Goal: Task Accomplishment & Management: Use online tool/utility

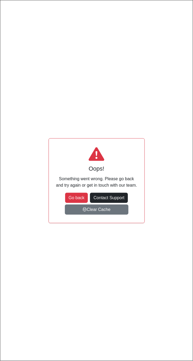
type input "**"
click at [79, 195] on button "Go back" at bounding box center [76, 198] width 23 height 10
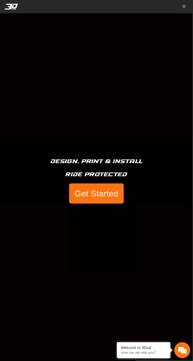
click at [101, 196] on button "Get Started" at bounding box center [96, 193] width 54 height 20
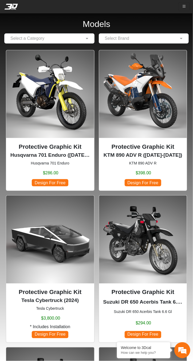
click at [127, 38] on input "text" at bounding box center [139, 38] width 74 height 6
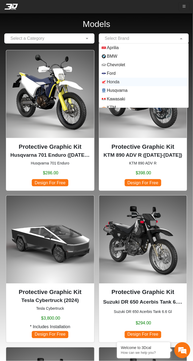
scroll to position [47, 0]
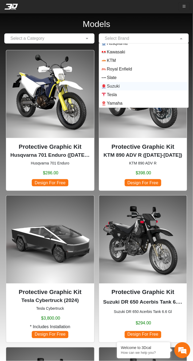
click at [127, 87] on span "Suzuki" at bounding box center [144, 86] width 84 height 4
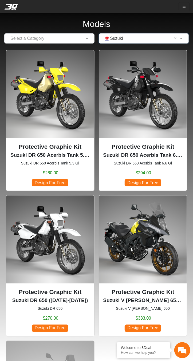
click at [147, 152] on p "Suzuki DR 650 Acerbis Tank 6.6 Gl (1996-2024)" at bounding box center [143, 155] width 80 height 8
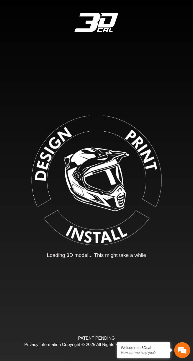
type input "*"
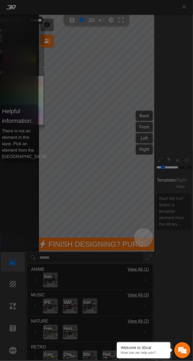
scroll to position [31, 81]
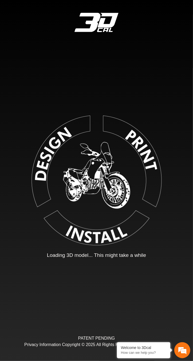
type input "*"
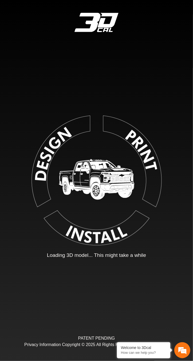
type input "*"
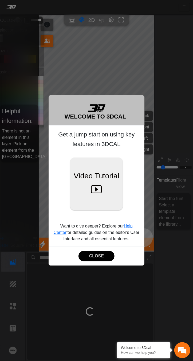
scroll to position [31, 81]
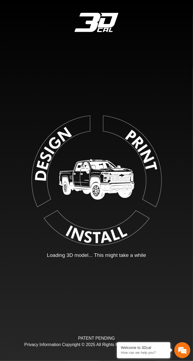
type input "*"
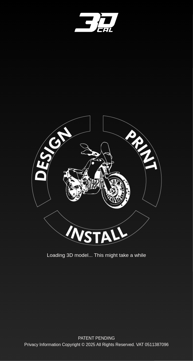
type input "*"
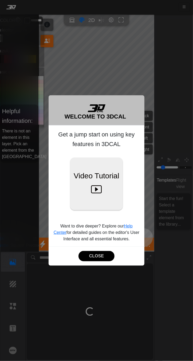
scroll to position [31, 81]
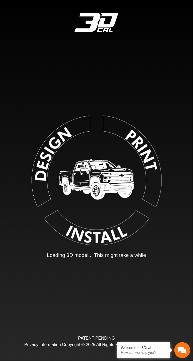
type input "*"
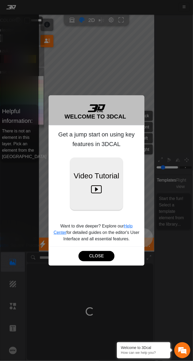
scroll to position [31, 81]
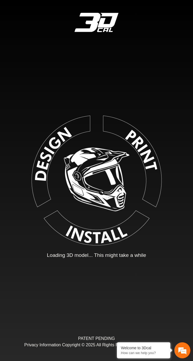
type input "*"
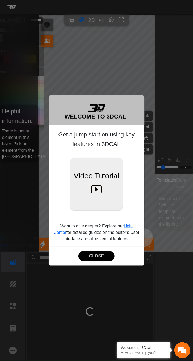
scroll to position [31, 81]
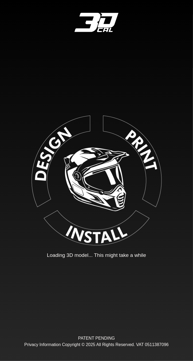
type input "*"
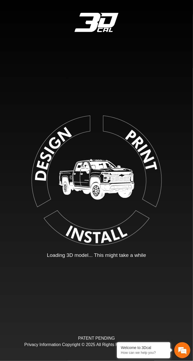
type input "*"
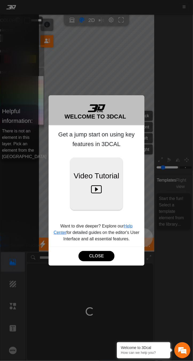
scroll to position [31, 81]
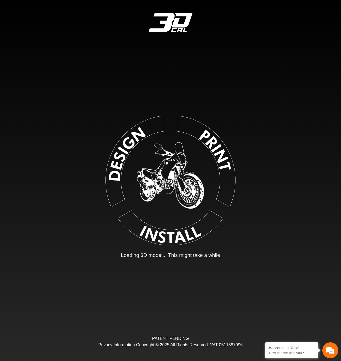
type input "*"
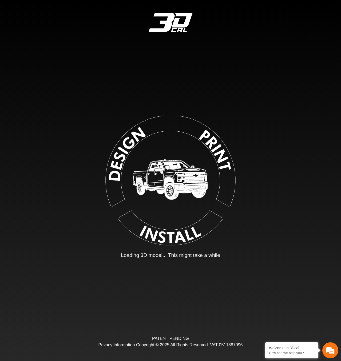
type input "*"
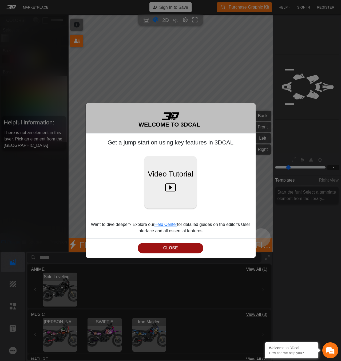
click at [180, 249] on button "CLOSE" at bounding box center [170, 248] width 65 height 10
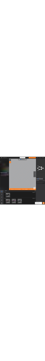
scroll to position [0, 0]
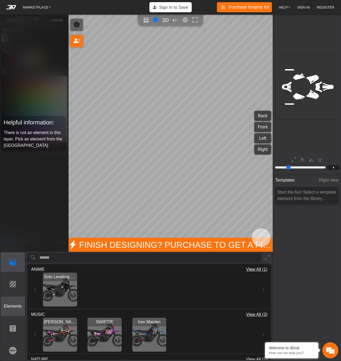
click at [14, 306] on p "Elements" at bounding box center [13, 306] width 24 height 6
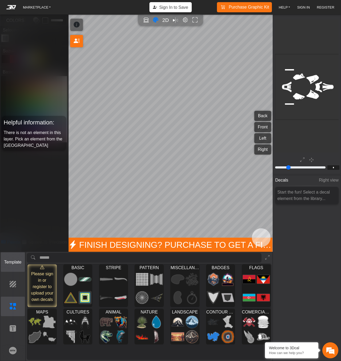
click at [13, 264] on p "Template" at bounding box center [13, 262] width 24 height 6
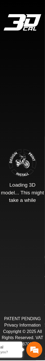
type input "*"
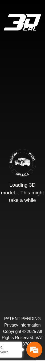
scroll to position [31, 96]
type input "*"
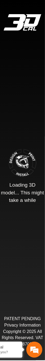
type input "*"
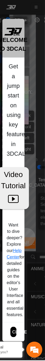
scroll to position [31, 96]
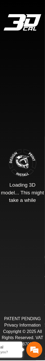
type input "*"
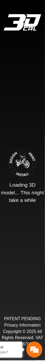
scroll to position [31, 96]
type input "*"
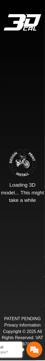
type input "*"
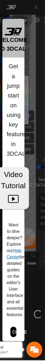
scroll to position [31, 96]
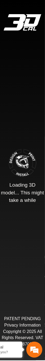
type input "*"
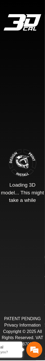
scroll to position [31, 96]
type input "*"
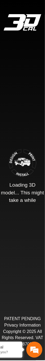
type input "*"
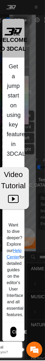
scroll to position [31, 96]
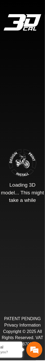
type input "*"
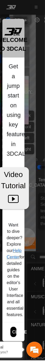
scroll to position [31, 96]
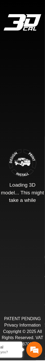
type input "*"
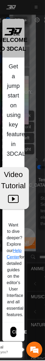
scroll to position [31, 96]
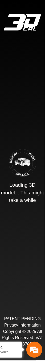
type input "*"
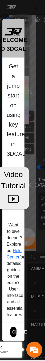
scroll to position [31, 96]
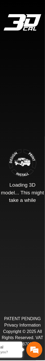
type input "*"
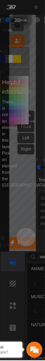
scroll to position [31, 96]
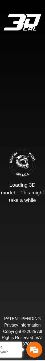
type input "*"
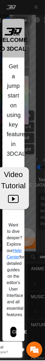
scroll to position [31, 96]
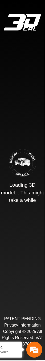
type input "*"
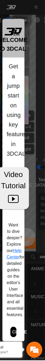
scroll to position [31, 96]
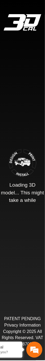
type input "*"
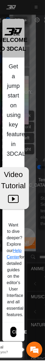
scroll to position [31, 96]
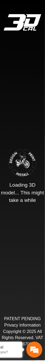
type input "*"
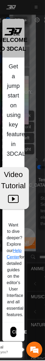
scroll to position [31, 96]
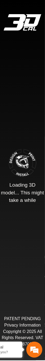
type input "*"
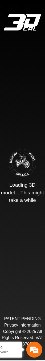
scroll to position [31, 96]
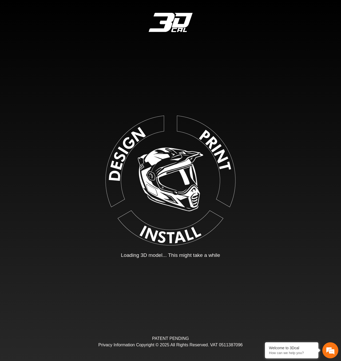
type input "*"
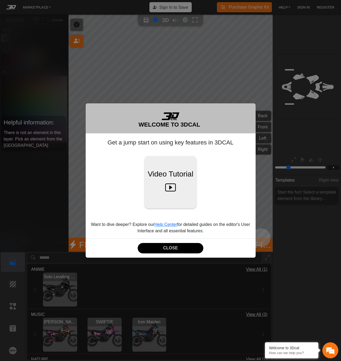
click at [45, 248] on button "CLOSE" at bounding box center [170, 248] width 65 height 10
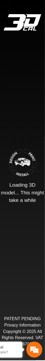
type input "*"
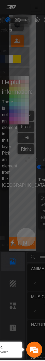
scroll to position [31, 96]
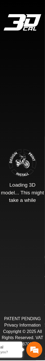
type input "*"
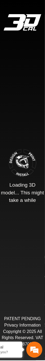
scroll to position [31, 96]
type input "*"
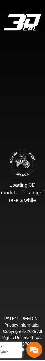
type input "*"
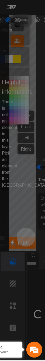
scroll to position [31, 96]
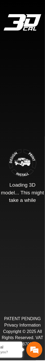
type input "*"
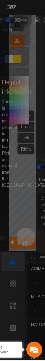
scroll to position [31, 96]
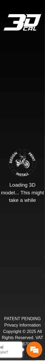
type input "*"
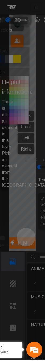
scroll to position [31, 96]
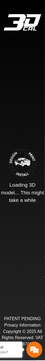
type input "*"
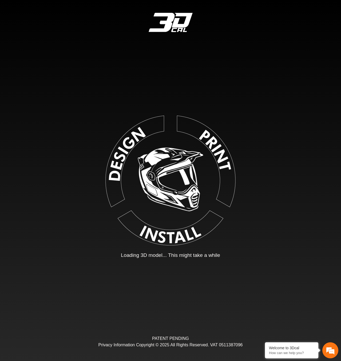
type input "*"
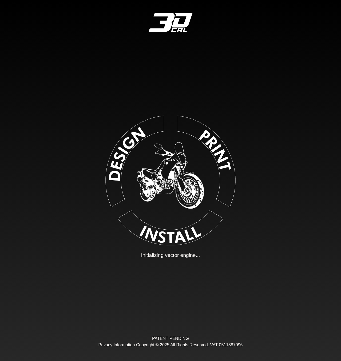
type input "**"
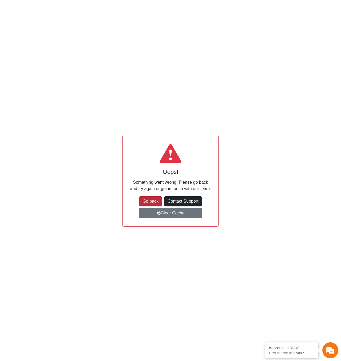
click at [156, 202] on button "Go back" at bounding box center [150, 201] width 23 height 10
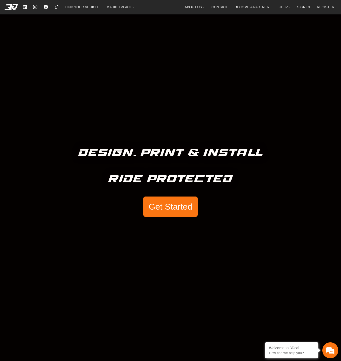
click at [173, 203] on button "Get Started" at bounding box center [170, 206] width 54 height 20
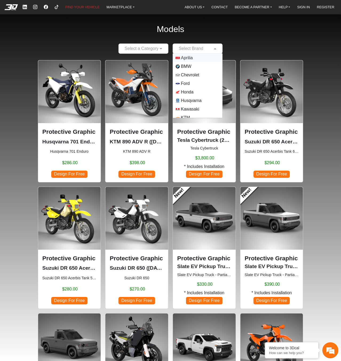
click at [206, 48] on input "text" at bounding box center [192, 48] width 33 height 6
click at [192, 96] on span "Suzuki" at bounding box center [187, 96] width 13 height 6
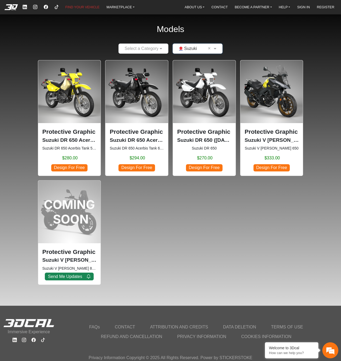
click at [144, 134] on p "Protective Graphic Kit" at bounding box center [137, 131] width 54 height 9
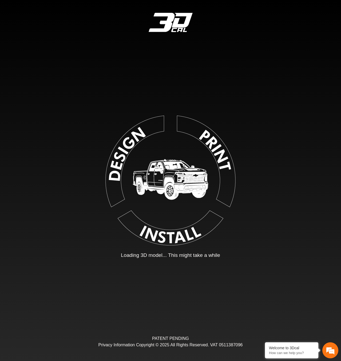
type input "*"
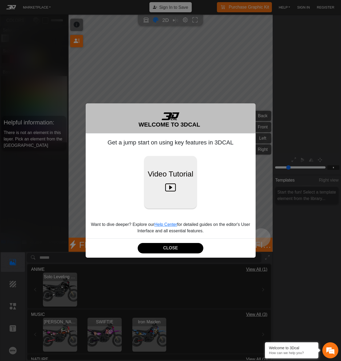
scroll to position [31, 66]
click at [177, 248] on button "CLOSE" at bounding box center [170, 248] width 65 height 10
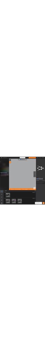
scroll to position [0, 0]
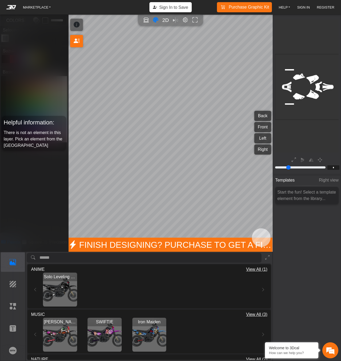
click at [207, 9] on div "MARKETPLACE Sign In to Save Purchase Graphic Kit Purchase! HELP Video help cent…" at bounding box center [178, 7] width 318 height 10
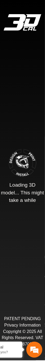
type input "*"
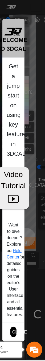
scroll to position [31, 96]
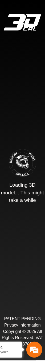
type input "*"
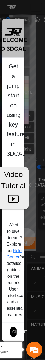
scroll to position [31, 96]
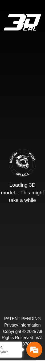
type input "*"
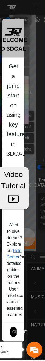
scroll to position [31, 96]
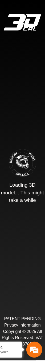
type input "*"
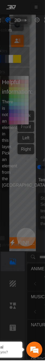
scroll to position [31, 96]
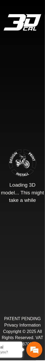
type input "*"
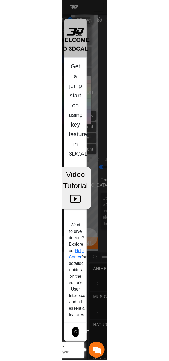
scroll to position [31, 96]
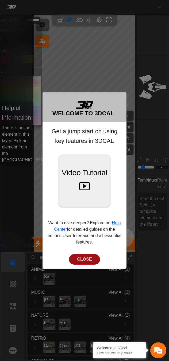
click at [45, 260] on button "CLOSE" at bounding box center [84, 259] width 31 height 10
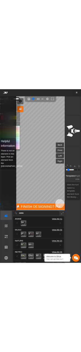
scroll to position [0, 0]
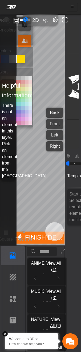
drag, startPoint x: 28, startPoint y: 199, endPoint x: 6, endPoint y: 207, distance: 22.9
drag, startPoint x: 6, startPoint y: 207, endPoint x: 28, endPoint y: 194, distance: 24.6
